Goal: Task Accomplishment & Management: Use online tool/utility

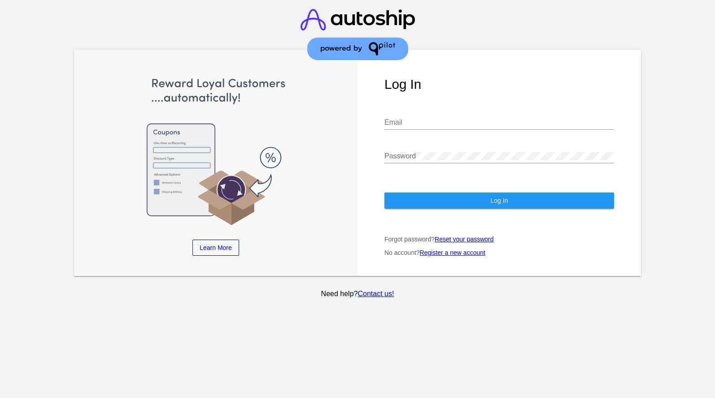
type input "[EMAIL_ADDRESS][DOMAIN_NAME]"
click at [420, 200] on button "Log In" at bounding box center [500, 201] width 230 height 16
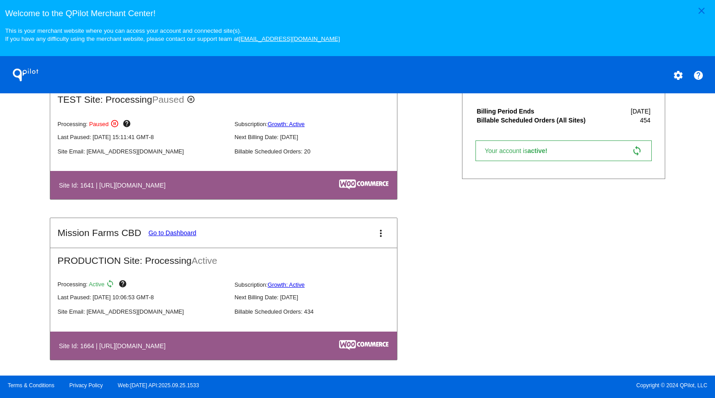
scroll to position [388, 0]
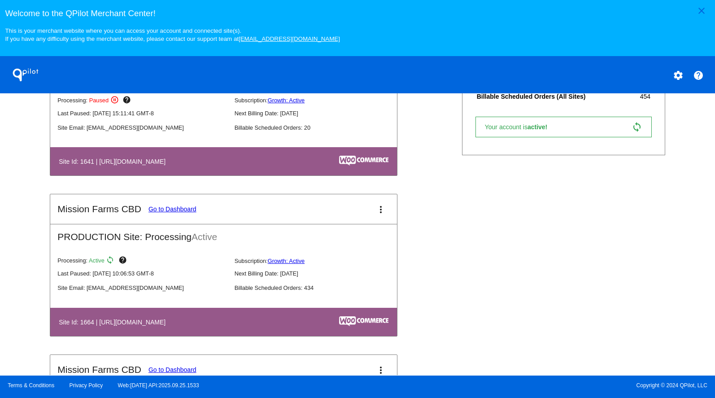
click at [165, 211] on link "Go to Dashboard" at bounding box center [173, 209] width 48 height 7
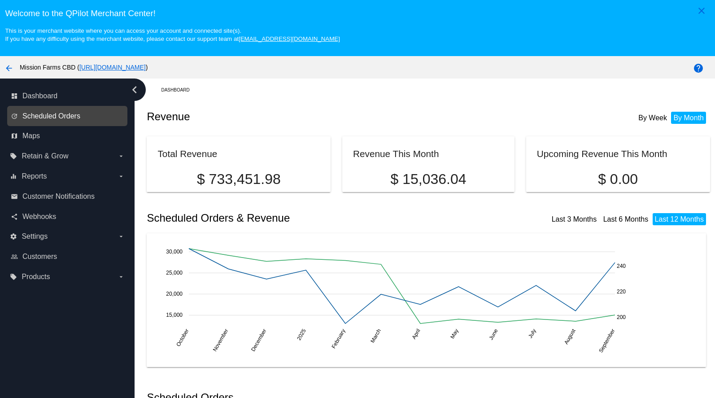
click at [53, 119] on span "Scheduled Orders" at bounding box center [51, 116] width 58 height 8
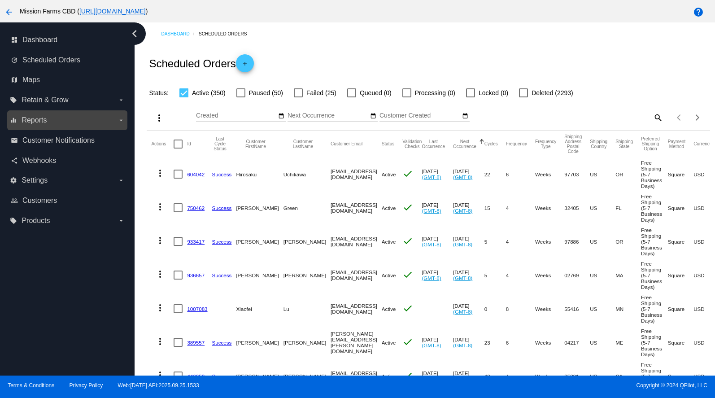
click at [46, 124] on label "equalizer Reports arrow_drop_down" at bounding box center [67, 120] width 114 height 14
click at [0, 0] on input "equalizer Reports arrow_drop_down" at bounding box center [0, 0] width 0 height 0
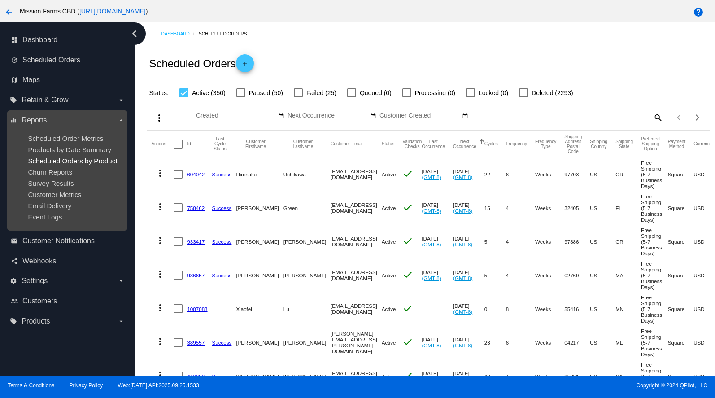
click at [46, 160] on span "Scheduled Orders by Product" at bounding box center [72, 161] width 89 height 8
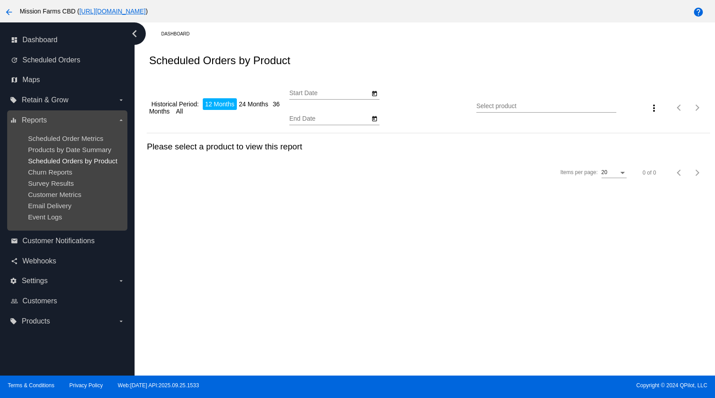
type input "[DATE]"
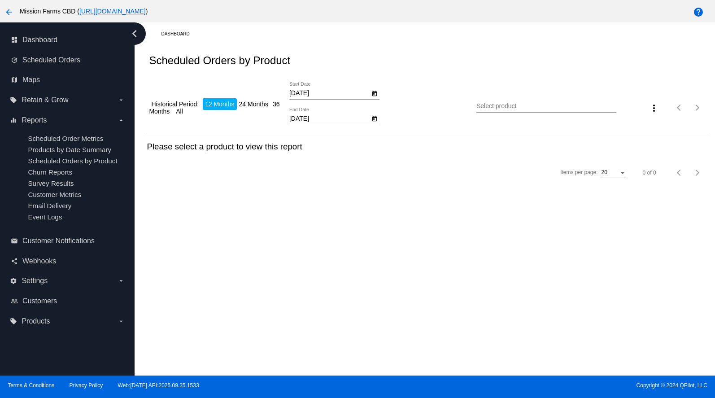
click at [495, 102] on div "Select product" at bounding box center [547, 104] width 140 height 18
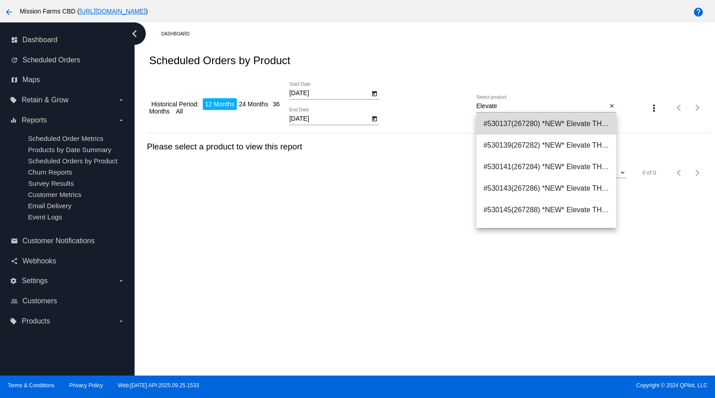
click at [513, 123] on span "#530137(267280) *NEW* Elevate THC Drink Mixer 0.00" at bounding box center [547, 124] width 126 height 22
type input "*NEW* Elevate THC Drink Mixer"
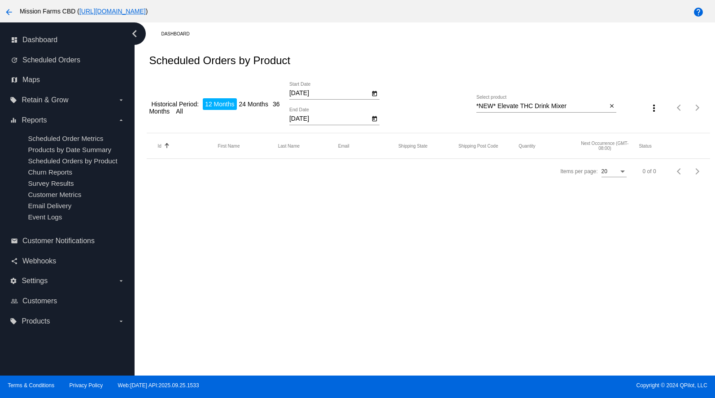
click at [247, 104] on li "24 Months" at bounding box center [254, 104] width 34 height 12
type input "[DATE]"
click at [595, 105] on input "*NEW* Elevate THC Drink Mixer" at bounding box center [542, 106] width 131 height 7
click at [596, 108] on input "*NEW* Elevate THC Drink Mixer" at bounding box center [542, 106] width 131 height 7
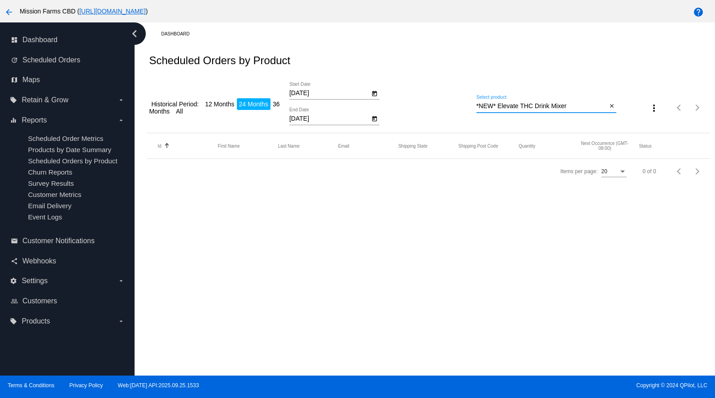
click at [596, 108] on input "*NEW* Elevate THC Drink Mixer" at bounding box center [542, 106] width 131 height 7
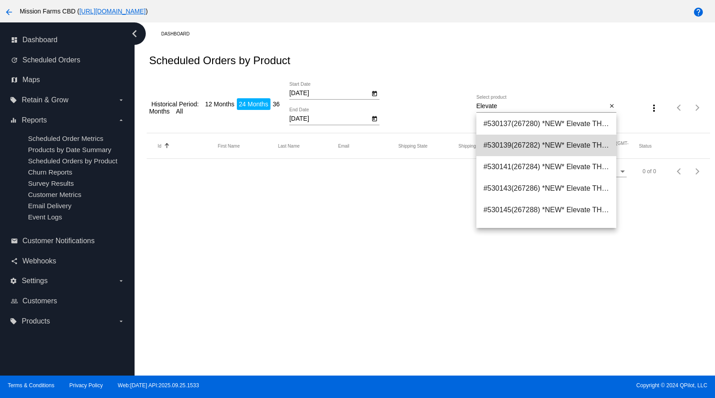
click at [575, 150] on span "#530139(267282) *NEW* Elevate THC Drink Mixer - 10mg Substantial, Uplifting Hig…" at bounding box center [547, 146] width 126 height 22
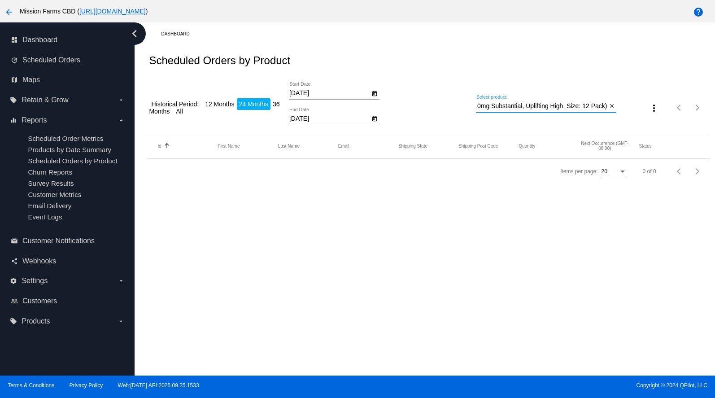
scroll to position [41, 0]
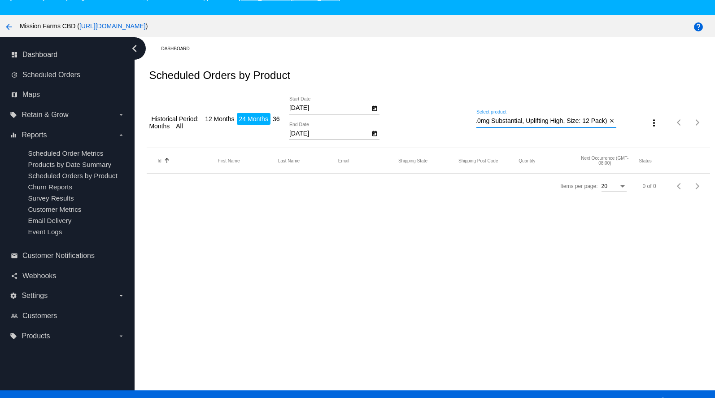
click at [560, 122] on input "*NEW* Elevate THC Drink Mixer - 10mg Substantial, Uplifting High, 12 Pack (Stre…" at bounding box center [542, 121] width 131 height 7
click at [593, 121] on input "*NEW* Elevate THC Drink Mixer - 10mg Substantial, Uplifting High, 12 Pack (Stre…" at bounding box center [542, 121] width 131 height 7
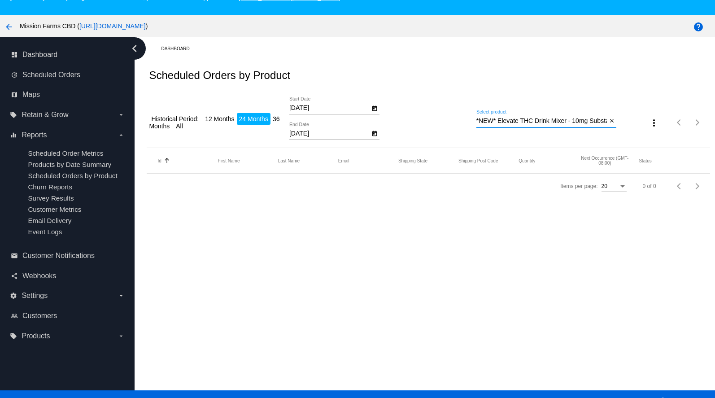
click at [593, 121] on input "*NEW* Elevate THC Drink Mixer - 10mg Substantial, Uplifting High, 12 Pack (Stre…" at bounding box center [542, 121] width 131 height 7
type input "E"
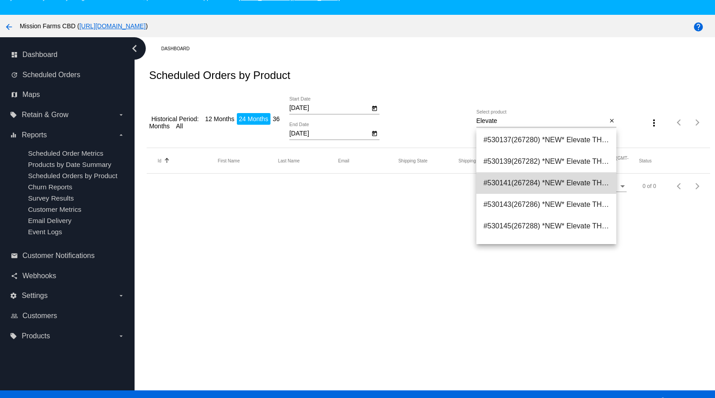
click at [501, 188] on span "#530141(267284) *NEW* Elevate THC Drink Mixer - 10mg Substantial, Uplifting Hig…" at bounding box center [547, 183] width 126 height 22
type input "*NEW* Elevate THC Drink Mixer - 10mg Substantial, Uplifting High, 24 Pack (Stre…"
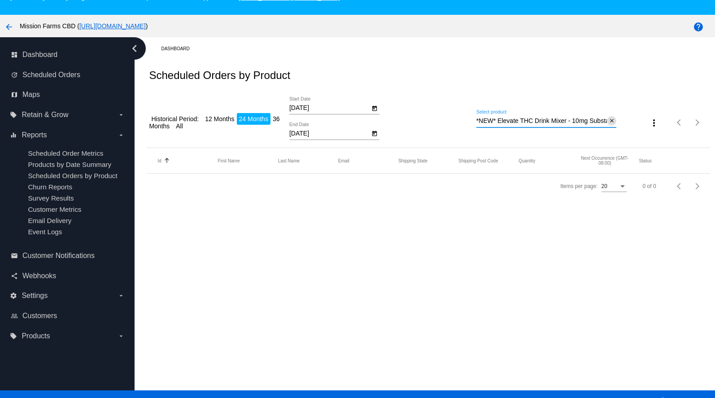
click at [613, 123] on mat-icon "close" at bounding box center [612, 121] width 6 height 7
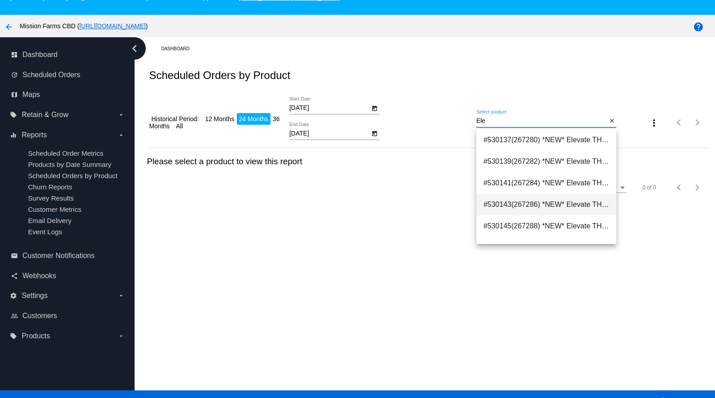
type input "*NEW* Elevate THC Drink Mixer - 10mg Substantial, Uplifting High, 36 Pack (Stre…"
